Goal: Information Seeking & Learning: Compare options

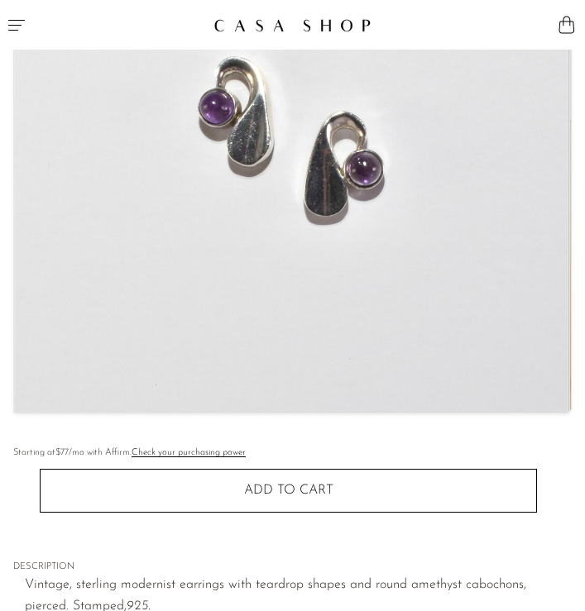
scroll to position [392, 0]
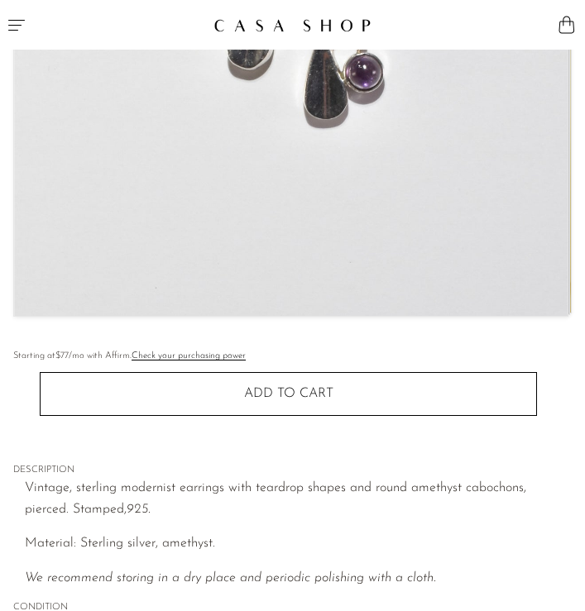
click at [276, 223] on img at bounding box center [291, 38] width 554 height 555
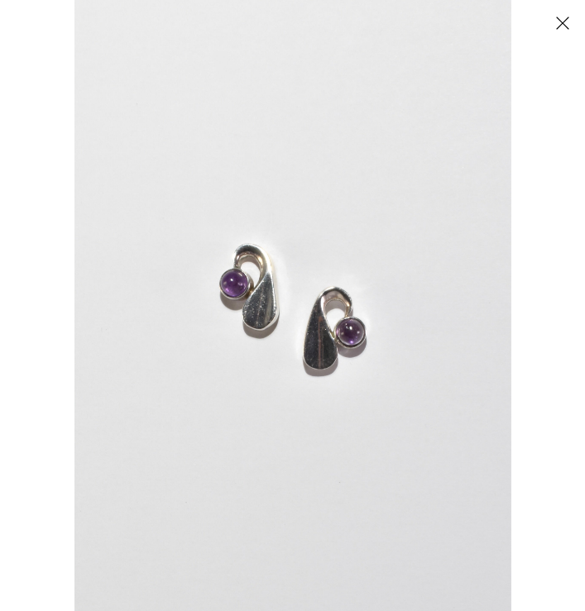
click at [552, 31] on button "Close" at bounding box center [562, 22] width 29 height 29
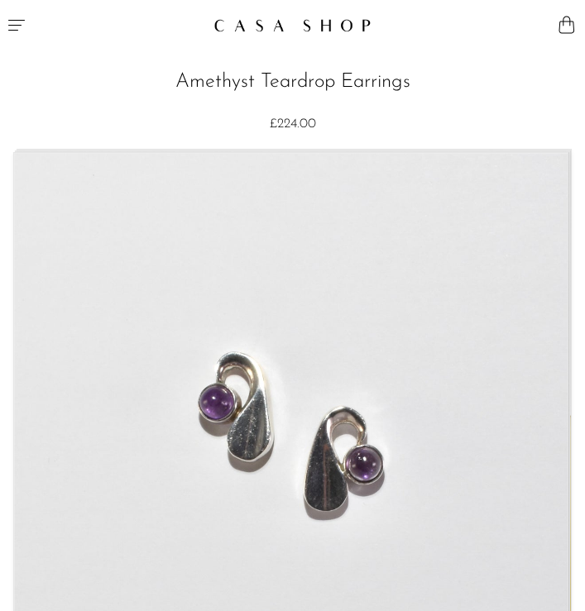
click at [18, 15] on icon "Menu" at bounding box center [17, 25] width 20 height 20
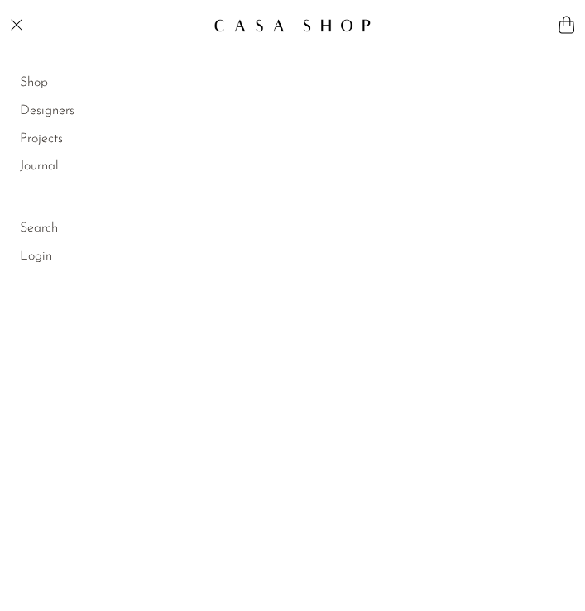
click at [34, 84] on link "Shop" at bounding box center [34, 84] width 28 height 22
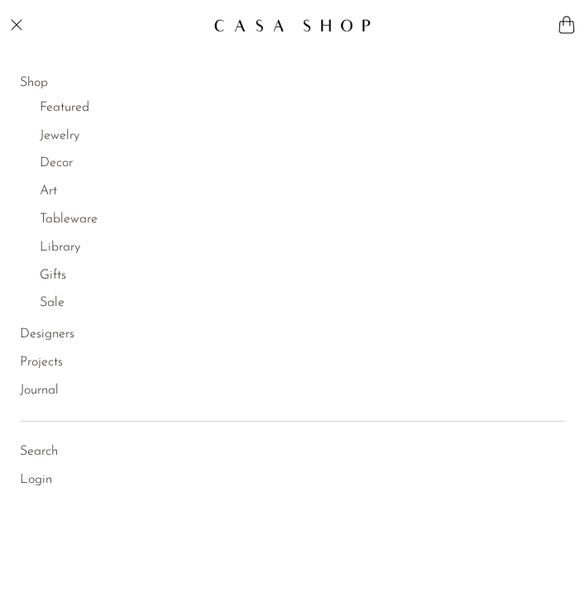
click at [58, 132] on link "Jewelry" at bounding box center [60, 137] width 40 height 22
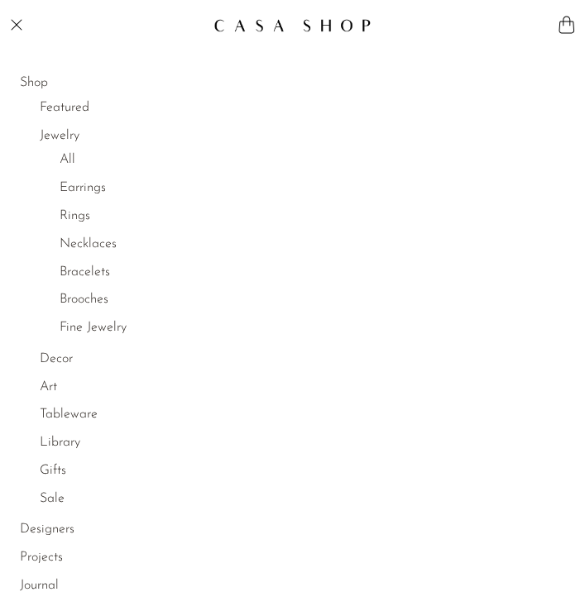
click at [72, 186] on link "Earrings" at bounding box center [83, 189] width 46 height 22
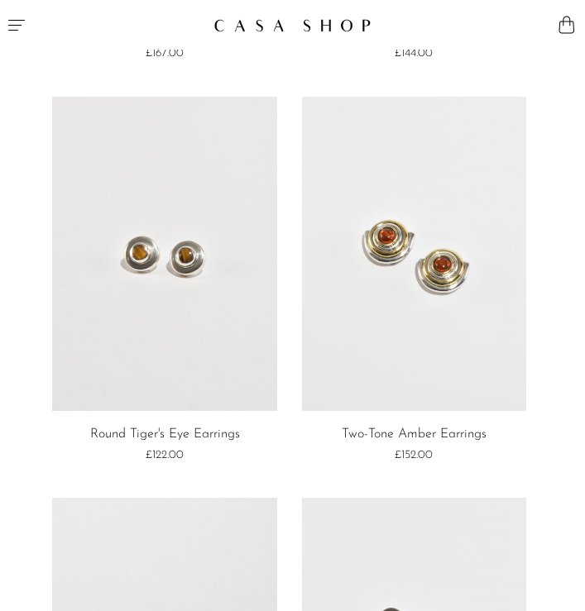
scroll to position [781, 0]
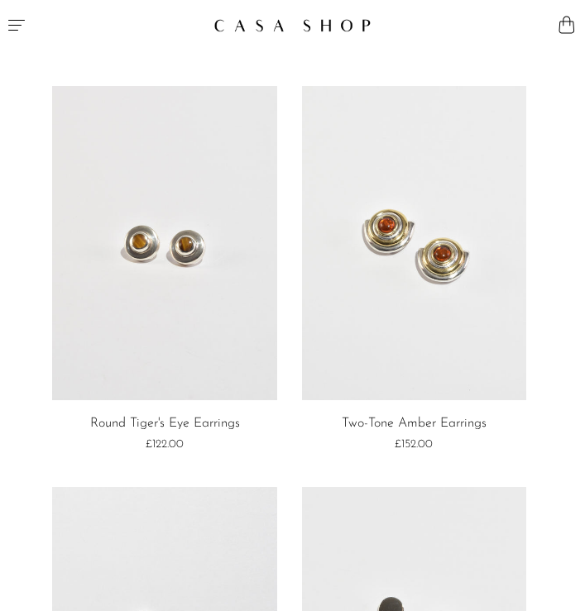
click at [17, 22] on icon "Menu" at bounding box center [17, 25] width 20 height 20
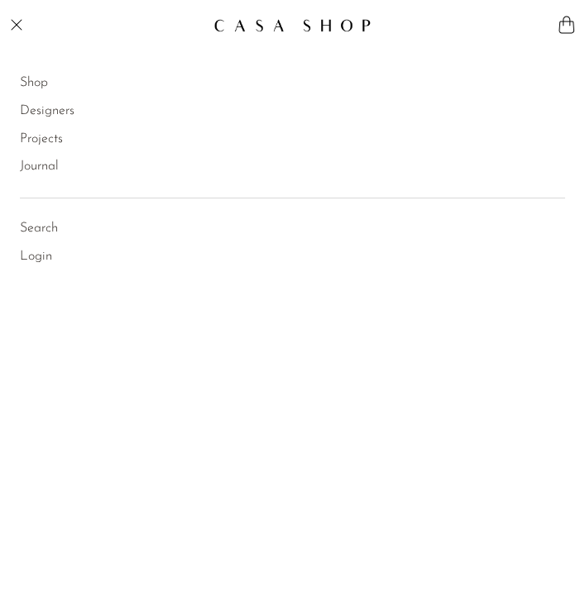
click at [31, 83] on link "Shop" at bounding box center [34, 84] width 28 height 22
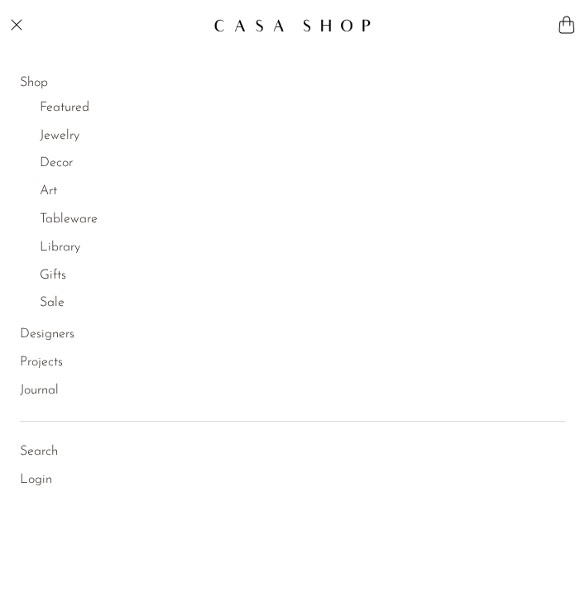
click at [55, 132] on link "Jewelry" at bounding box center [60, 137] width 40 height 22
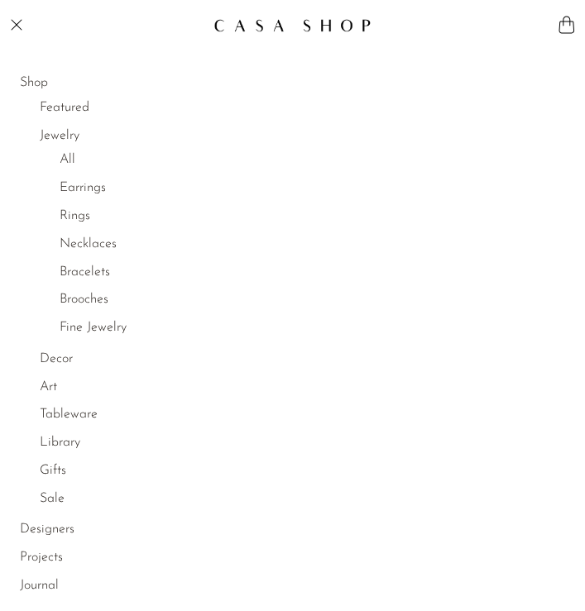
click at [78, 256] on link "Necklaces" at bounding box center [88, 245] width 57 height 22
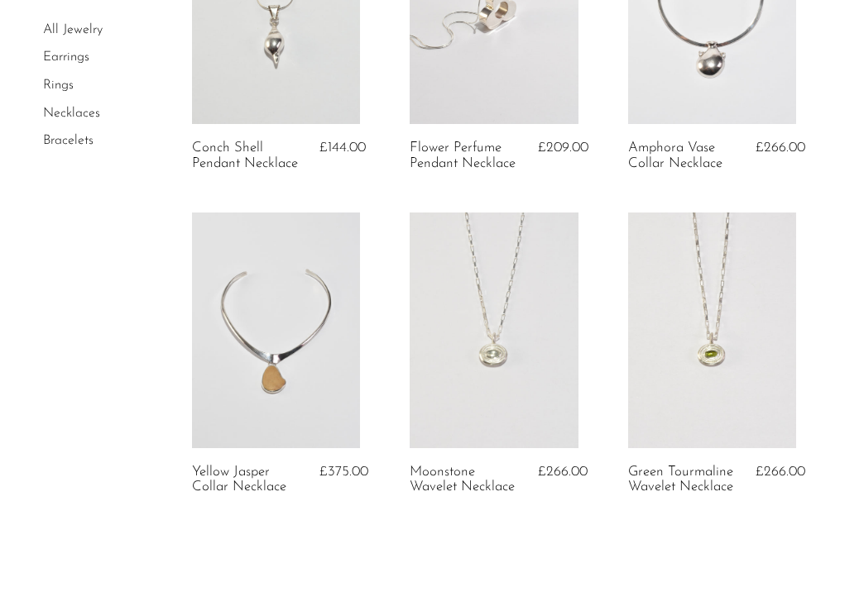
scroll to position [3243, 0]
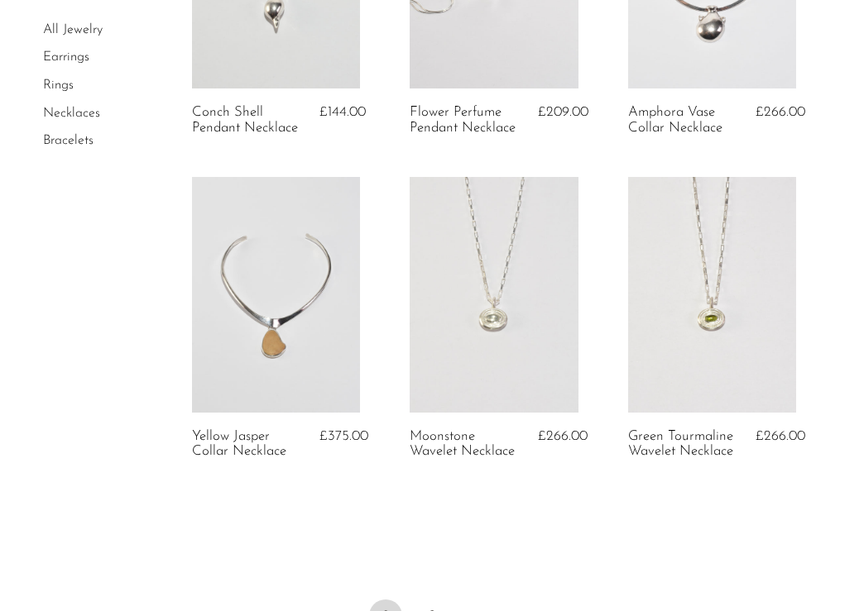
click at [541, 456] on div "£266.00" at bounding box center [558, 444] width 41 height 31
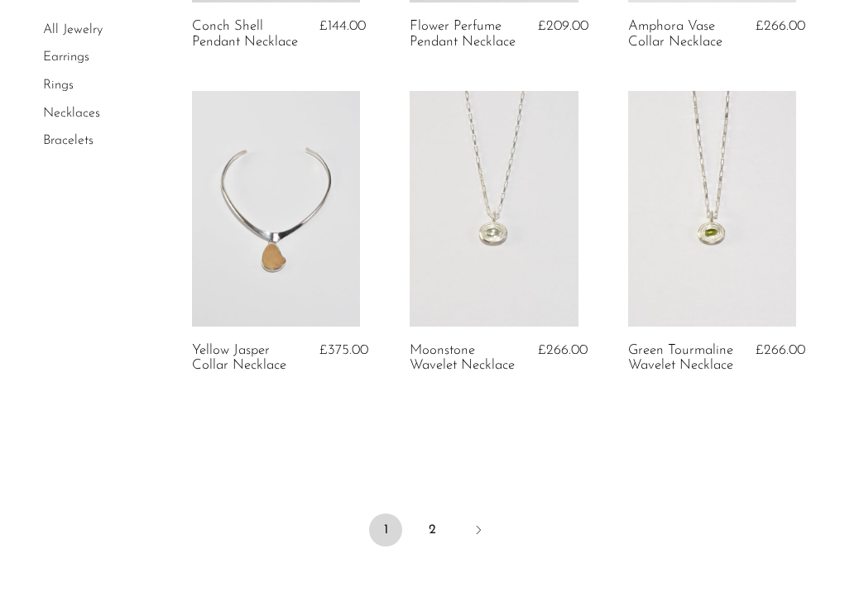
scroll to position [3332, 0]
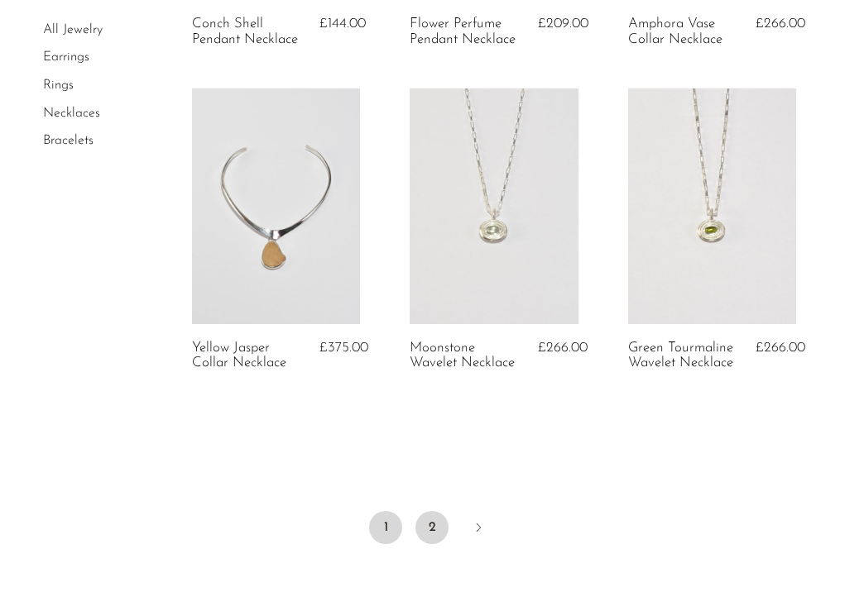
click at [426, 528] on link "2" at bounding box center [431, 527] width 33 height 33
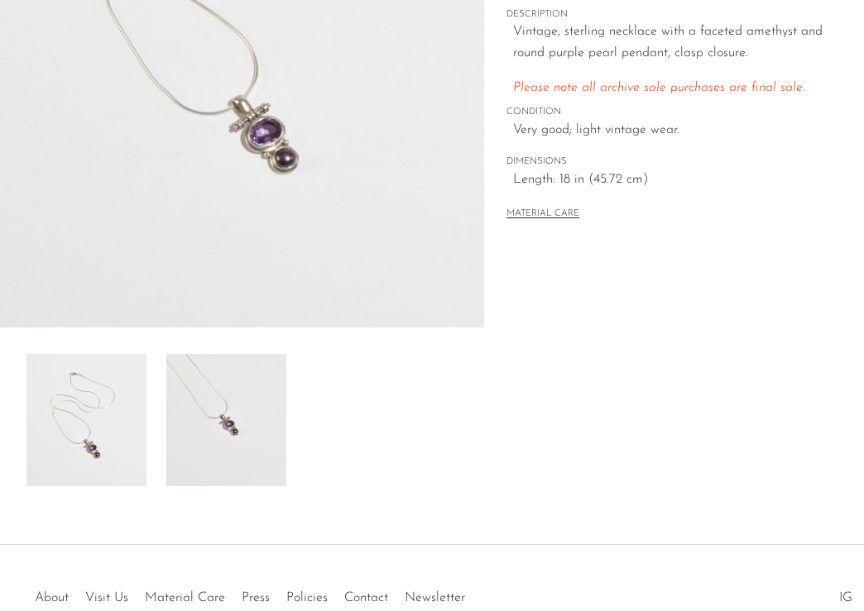
scroll to position [466, 0]
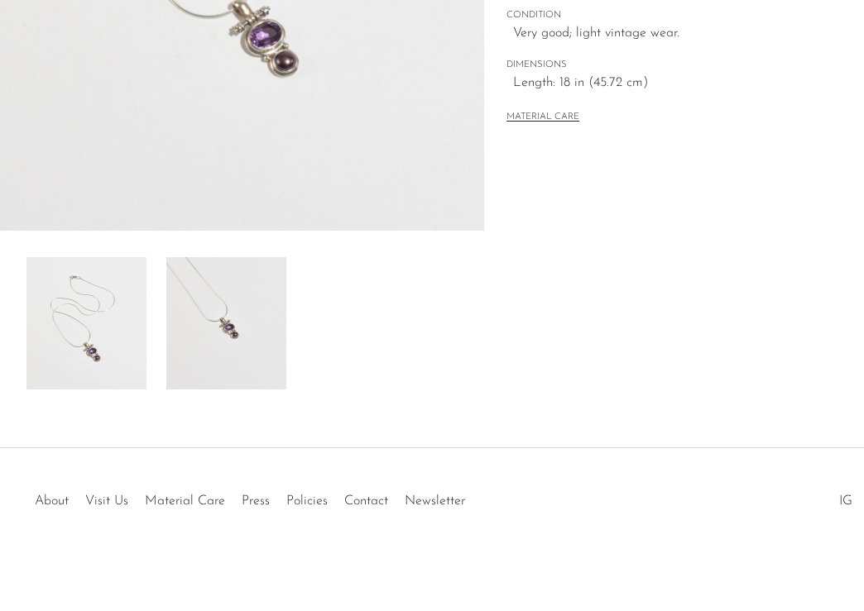
click at [249, 328] on img at bounding box center [226, 323] width 120 height 132
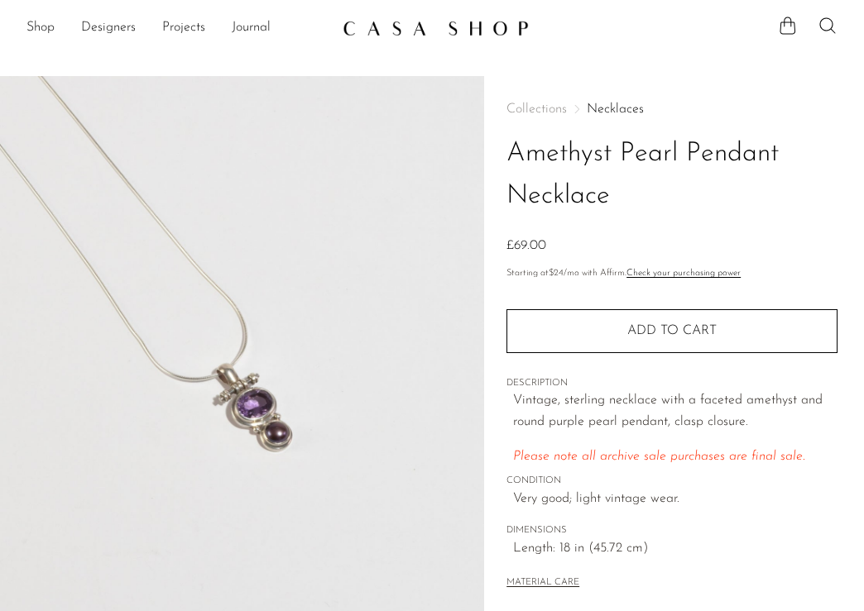
scroll to position [17, 0]
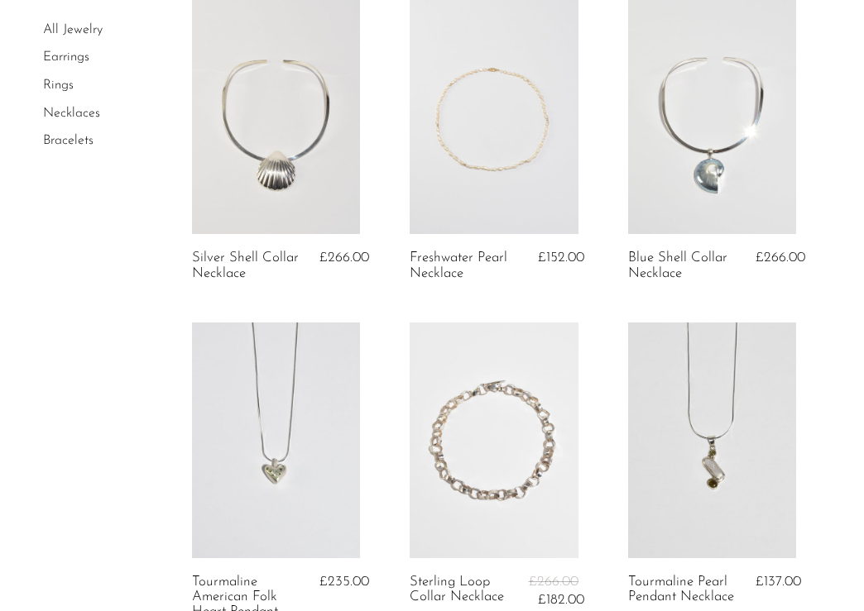
scroll to position [107, 0]
